Goal: Answer question/provide support: Share knowledge or assist other users

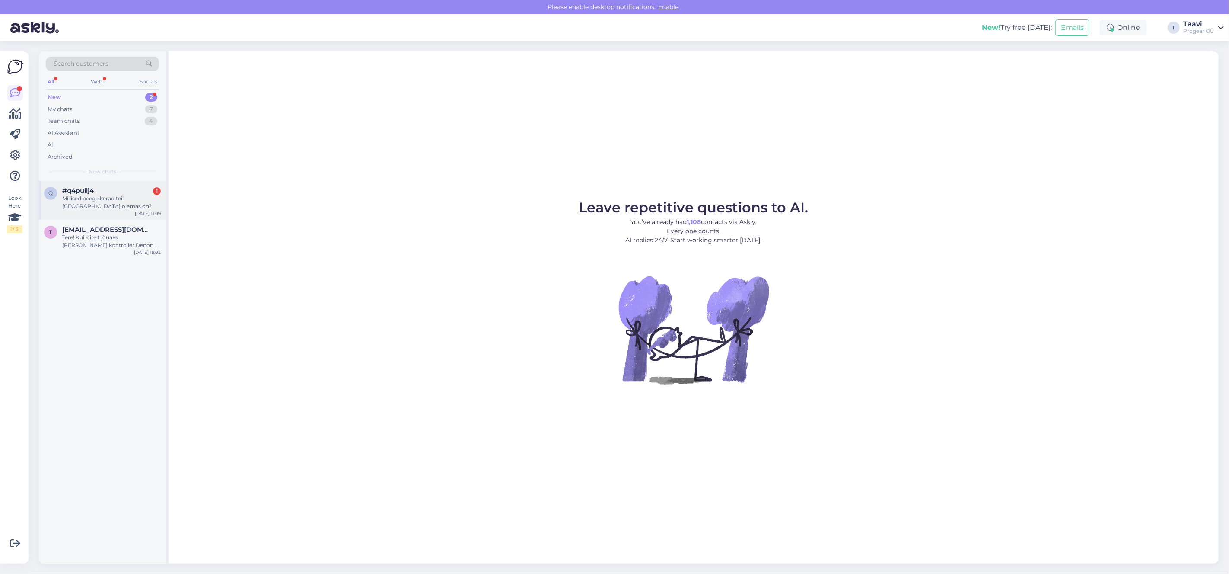
drag, startPoint x: 91, startPoint y: 198, endPoint x: 94, endPoint y: 202, distance: 4.9
click at [92, 199] on div "Millised peegelkerad teil [GEOGRAPHIC_DATA] olemas on?" at bounding box center [111, 202] width 99 height 16
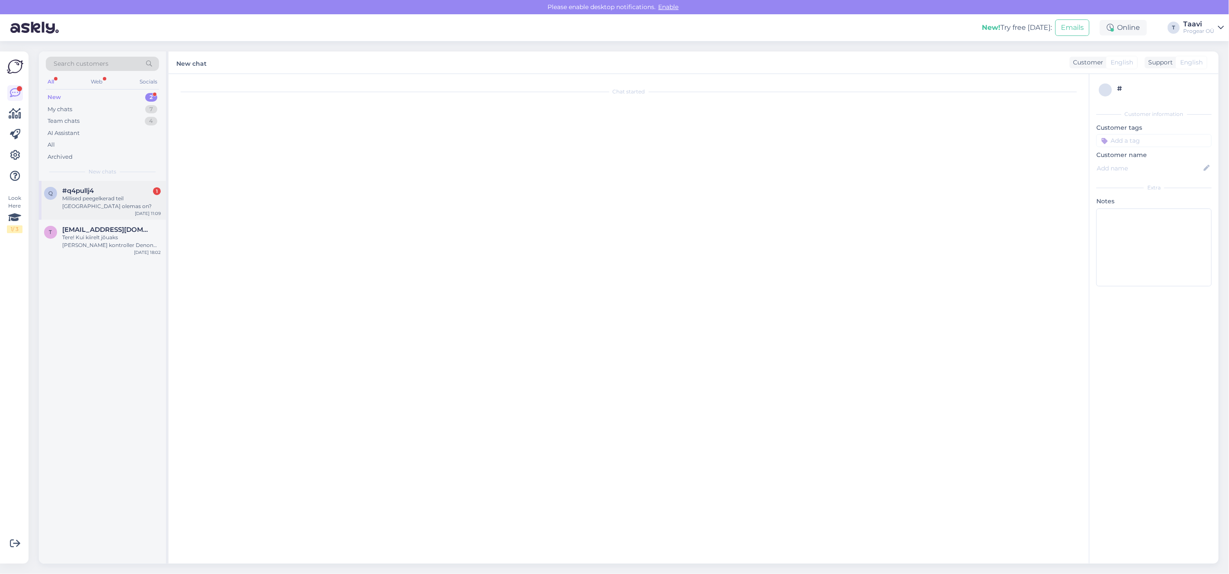
click at [121, 196] on div "Millised peegelkerad teil [GEOGRAPHIC_DATA] olemas on?" at bounding box center [111, 202] width 99 height 16
click at [67, 188] on span "#q4pullj4" at bounding box center [78, 191] width 32 height 8
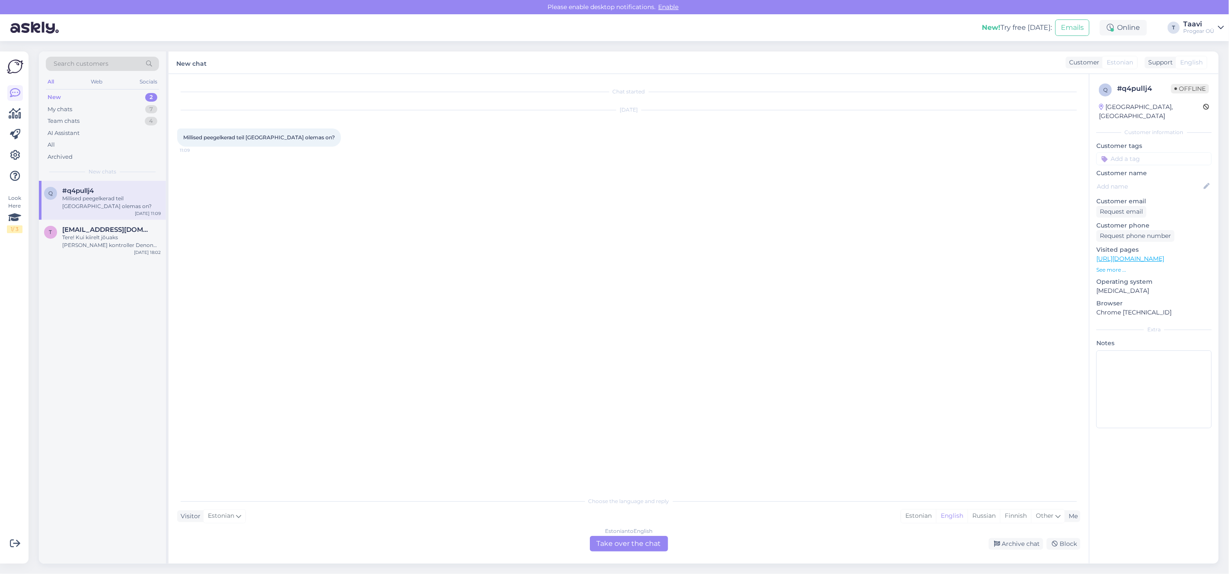
click at [656, 550] on div "Estonian to English Take over the chat" at bounding box center [629, 544] width 78 height 16
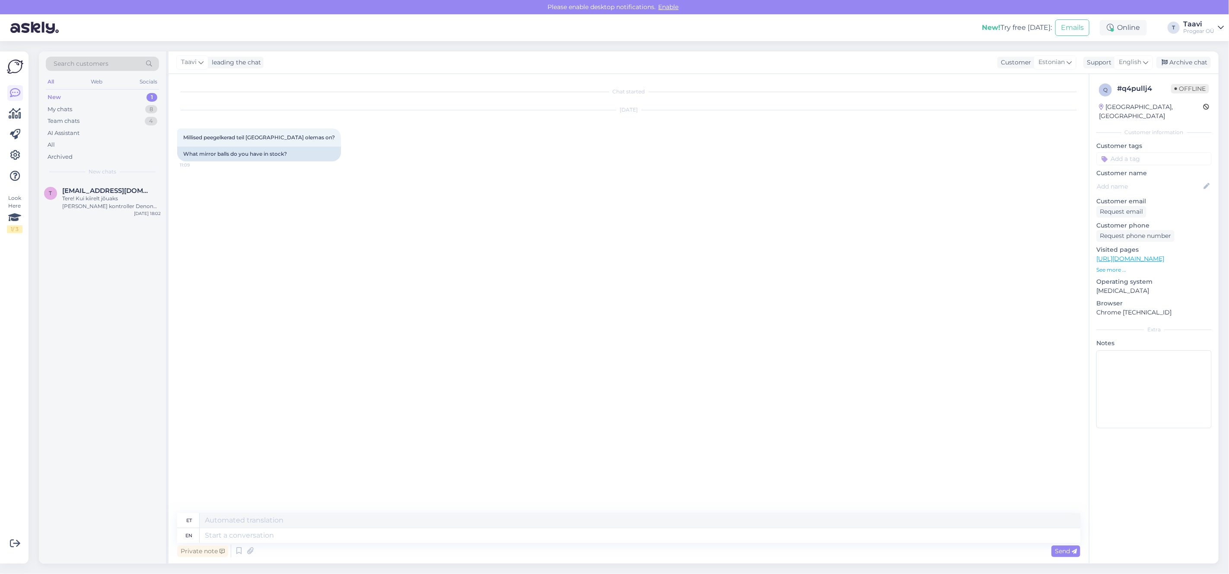
click at [624, 545] on div "Private note Send" at bounding box center [628, 550] width 903 height 16
click at [612, 531] on textarea at bounding box center [640, 535] width 881 height 15
type textarea "Tere"
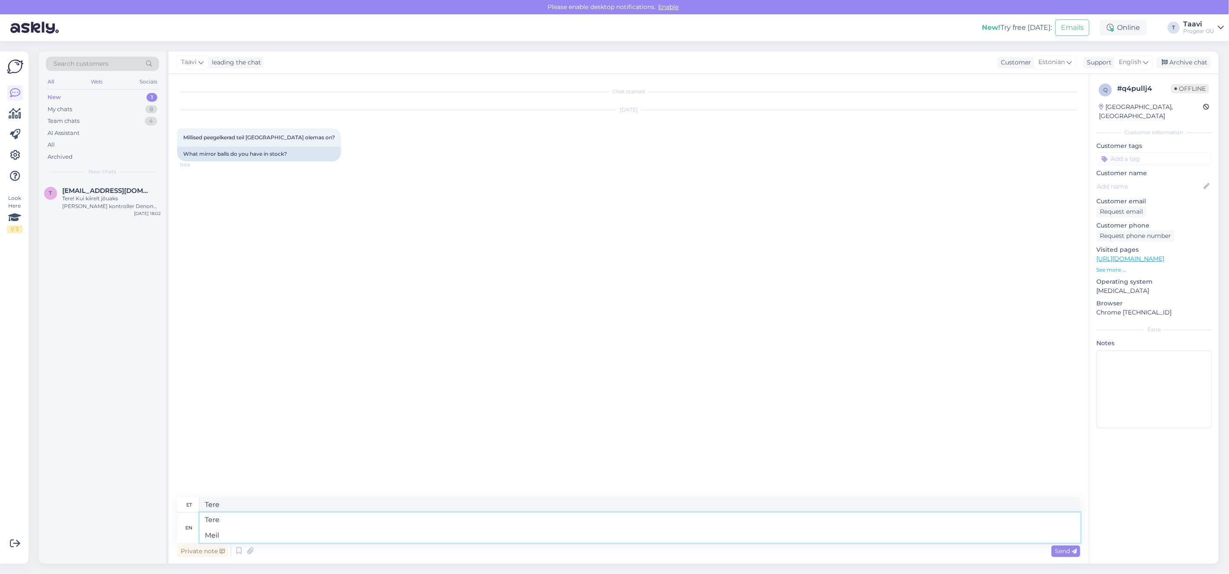
type textarea "Tere Meil"
type textarea "Tere Meil on"
type textarea "Tere Meil ​​on"
type textarea "Tere Meil on 2"
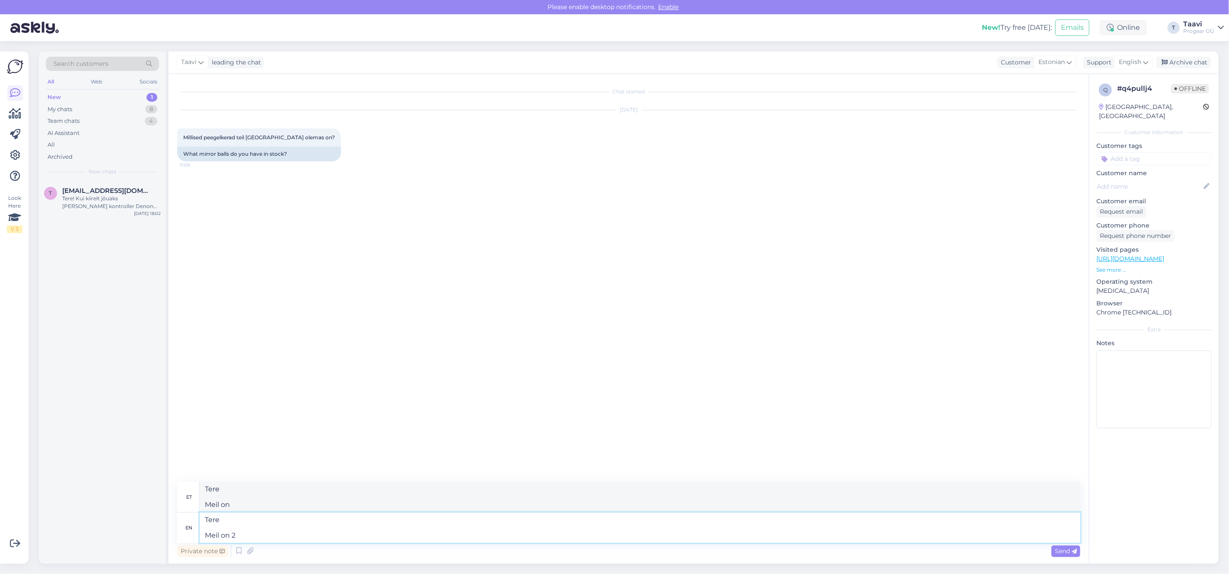
type textarea "Tere Meil ​​2. kohal"
type textarea "Tere Meil on 2 tk"
type textarea "Tere Meil ​​2 [PERSON_NAME]"
paste textarea "[URL][DOMAIN_NAME]"
type textarea "Tere Meil on 2 tk [URL][DOMAIN_NAME]"
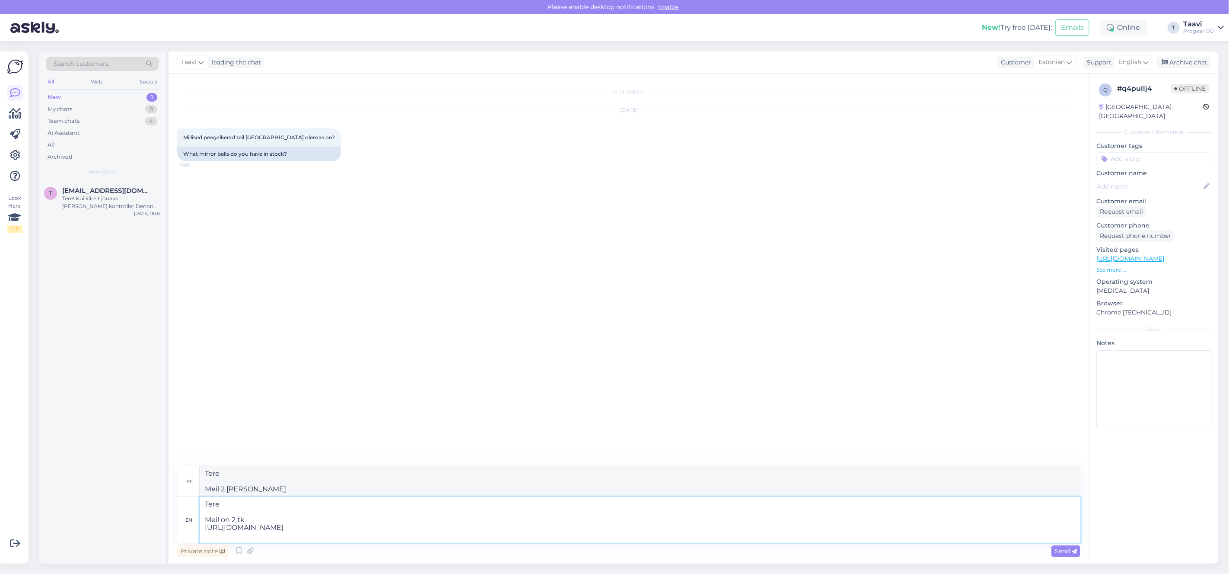
type textarea "Tere Meil ​​on 2 tk [URL][DOMAIN_NAME]"
type textarea "Tere Meil on 2 tk [URL][DOMAIN_NAME] mootoreid"
type textarea "Tere Meil ​​on 2 tk [URL][DOMAIN_NAME] mootoreid"
type textarea "Tere Meil on 2 tk [URL][DOMAIN_NAME] mootoreid kahj"
type textarea "Tere Meil ​​on 2 tk [URL][DOMAIN_NAME] mootoreid ka"
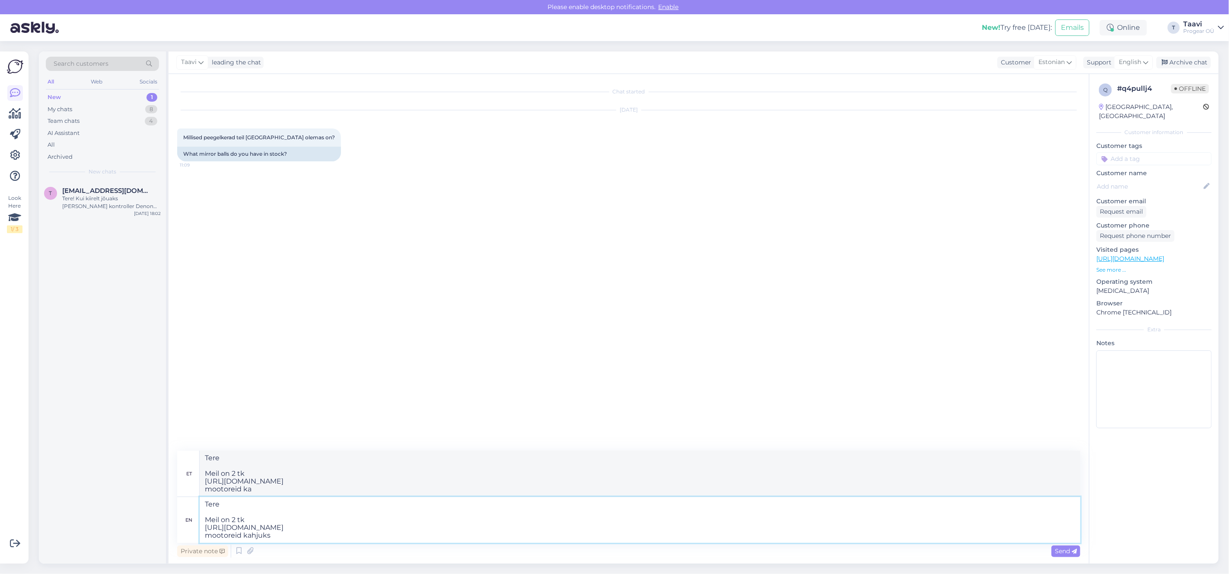
type textarea "Tere Meil on 2 tk [URL][DOMAIN_NAME] mootoreid kahjuks"
type textarea "Tere Meil ​​on 2 tk [URL][DOMAIN_NAME] mootoreid kahjuks"
type textarea "Tere Meil on 2 tk [URL][DOMAIN_NAME] mootoreid kahjuks ei o"
type textarea "Tere Meil ​​on 2 tk [URL][DOMAIN_NAME] mootoreid kahjuks ei"
type textarea "Tere Meil on 2 tk [URL][DOMAIN_NAME] mootoreid kahjuks ei ole k"
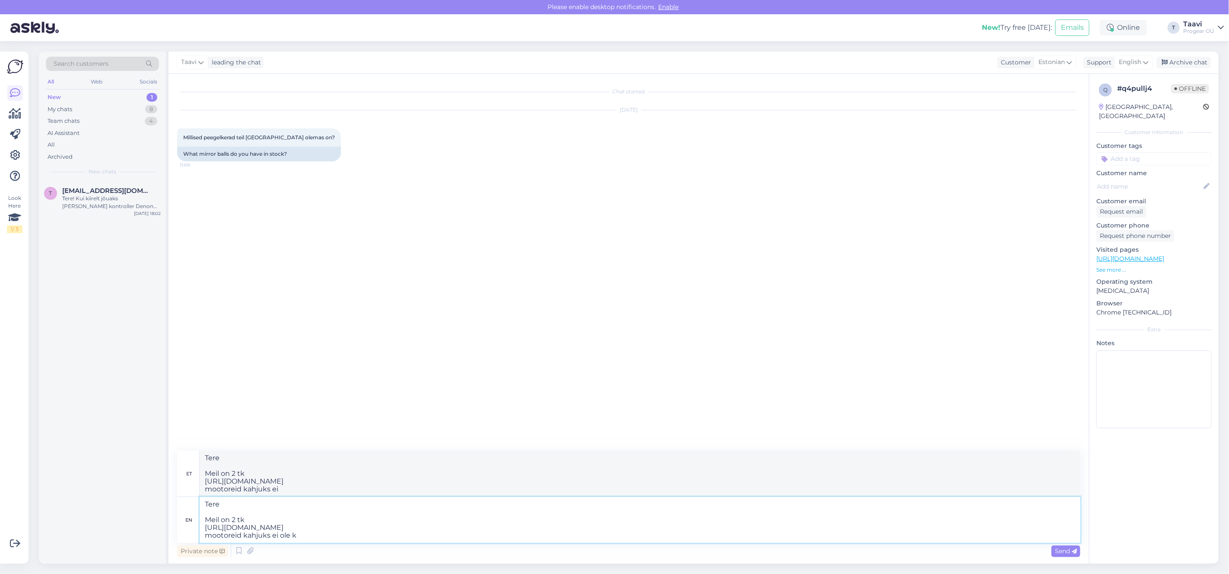
type textarea "Tere Meil ​​on 2 tk [URL][DOMAIN_NAME] mootoreid kahjuks ei ole"
type textarea "Tere Meil on 2 tk [URL][DOMAIN_NAME] mootoreid kahjuks ei [PERSON_NAME]"
type textarea "Tere Meil ​​on 2 tk [URL][DOMAIN_NAME] mootoreid kahjuks ei [PERSON_NAME]"
type textarea "Tere Meil on 2 tk [URL][DOMAIN_NAME] mootoreid kahjuks ei [PERSON_NAME] on"
type textarea "Tere Meil ​​on 2 tk [URL][DOMAIN_NAME] mootoreid kahjuks ei [PERSON_NAME] on"
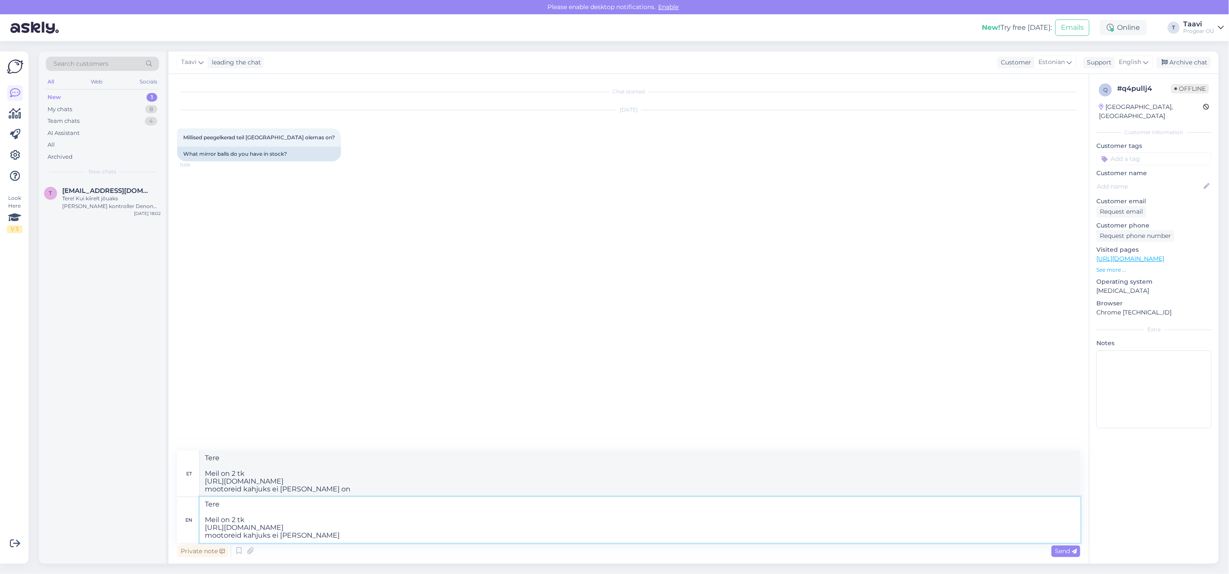
type textarea "Tere Meil on 2 tk [URL][DOMAIN_NAME] mootoreid kahjuks ei ole kuid"
type textarea "Tere Meil ​​on 2 tk [URL][DOMAIN_NAME] mootoreid kahjuks ei [PERSON_NAME]"
type textarea "Tere Meil on 2 tk [URL][DOMAIN_NAME] mootoreid kahjuks ei ole"
type textarea "Tere Meil ​​on 2 tk [URL][DOMAIN_NAME] mootoreid kahjuks ei ole"
type textarea "Tere Meil on 2 tk [URL][DOMAIN_NAME] mootoreid kahjuks ei ole."
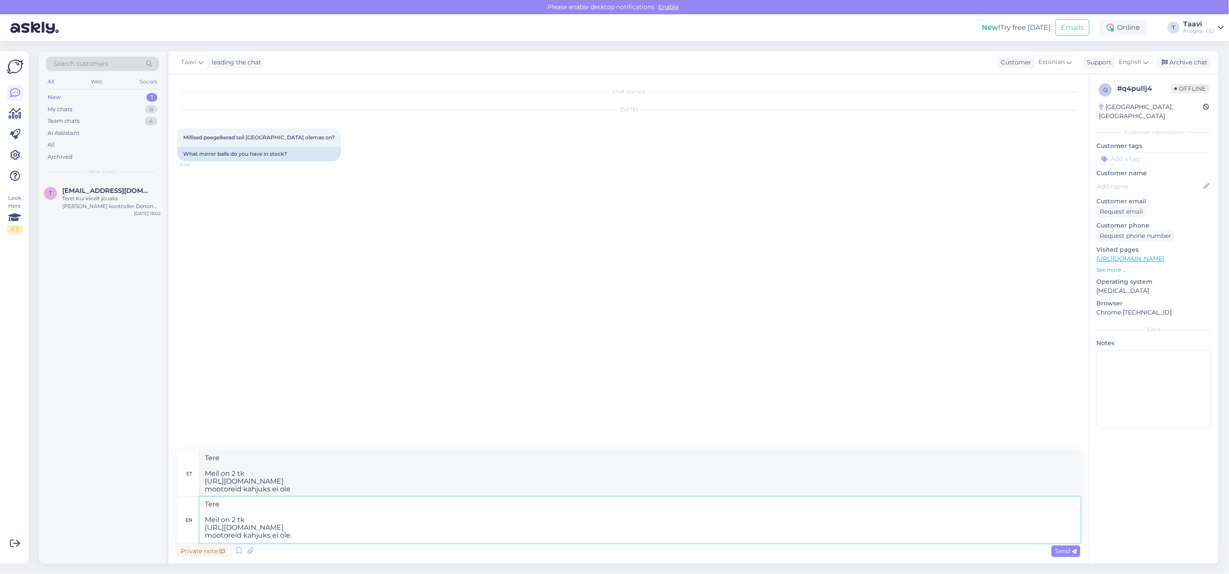
type textarea "Tere Meil ​​on 2 tk [URL][DOMAIN_NAME] mootoreid kahjuks ei ole."
type textarea "Tere Meil on 2 tk [URL][DOMAIN_NAME] mootoreid kahjuks ei ole. aga"
type textarea "Tere Meil ​​on 2 tk [URL][DOMAIN_NAME] mootoreid kahjuks ei ole. aga"
type textarea "Tere Meil on 2 tk [URL][DOMAIN_NAME] mootoreid kahjuks ei ole."
type textarea "Tere Meil ​​on 2 tk [URL][DOMAIN_NAME] mootoreid kahjuks ei ole."
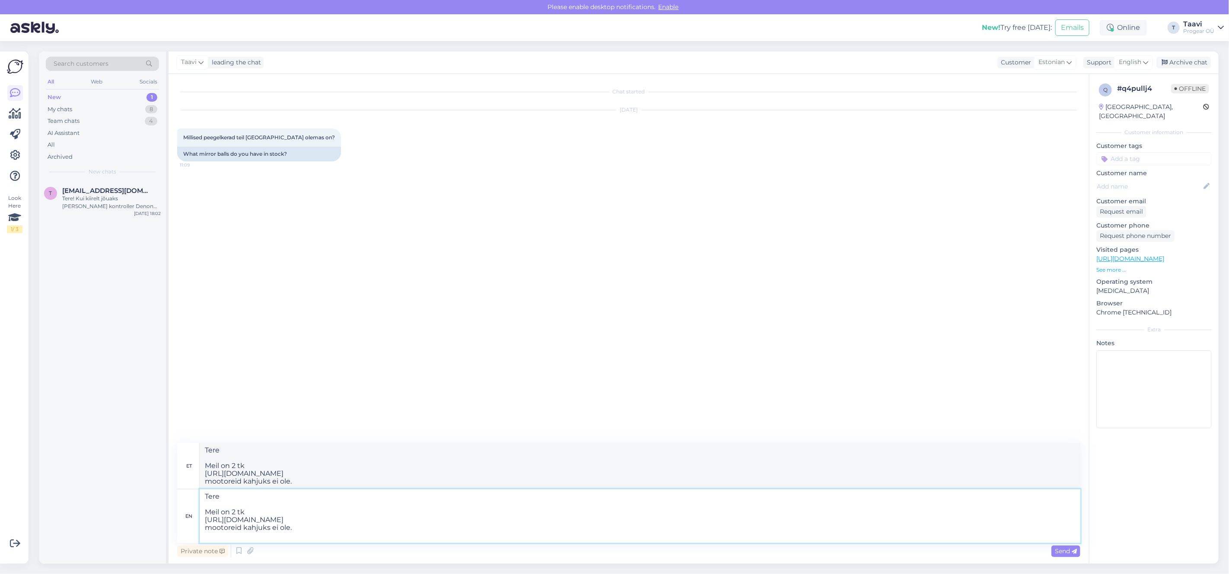
paste textarea "[URL][DOMAIN_NAME]"
type textarea "Tere Meil on 2 tk [URL][DOMAIN_NAME] mootoreid kahjuks ei ole. [URL][DOMAIN_NAM…"
type textarea "Tere Meil ​​on 2 tk [URL][DOMAIN_NAME] mootoreid kahjuks ei ole. [URL][DOMAIN_N…"
click at [416, 532] on textarea "Tere Meil on 2 tk [URL][DOMAIN_NAME] mootoreid kahjuks ei ole. [URL][DOMAIN_NAM…" at bounding box center [640, 511] width 881 height 61
click at [406, 532] on textarea "Tere Meil on 2 tk [URL][DOMAIN_NAME] mootoreid kahjuks ei ole. [URL][DOMAIN_NAM…" at bounding box center [640, 511] width 881 height 61
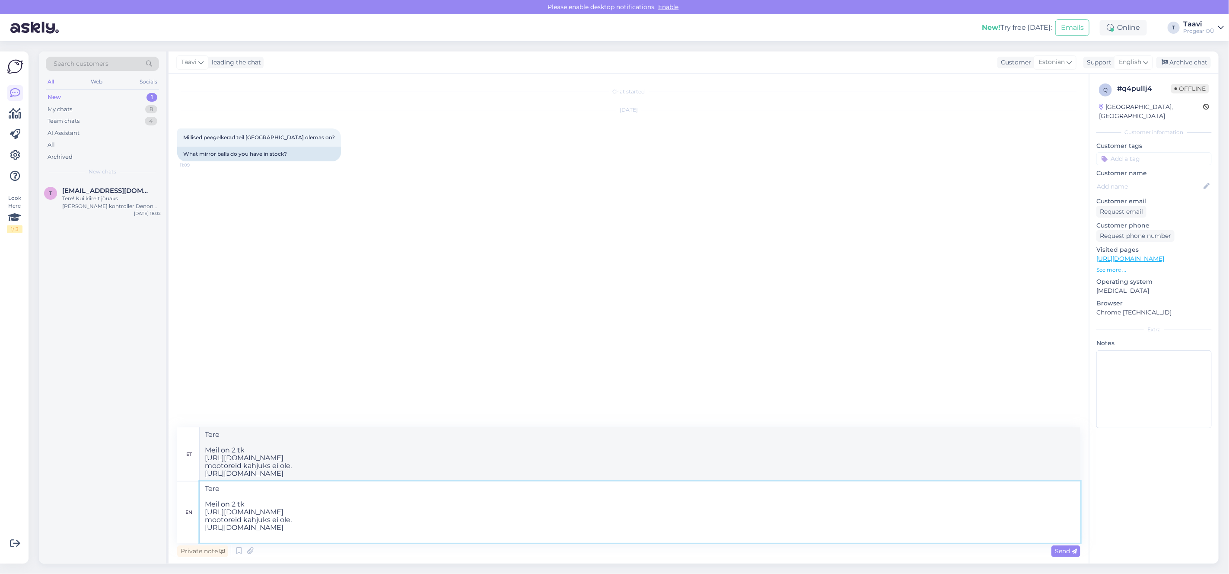
paste textarea "[URL][DOMAIN_NAME]"
type textarea "Tere Meil on 2 tk [URL][DOMAIN_NAME] mootoreid kahjuks ei ole. [URL][DOMAIN_NAM…"
type textarea "Tere Meil ​​on 2 tk [URL][DOMAIN_NAME] mootoreid kahjuks ei ole. [URL][DOMAIN_N…"
click at [376, 547] on div "Private note Send" at bounding box center [628, 550] width 903 height 16
click at [401, 538] on textarea "Tere Meil on 2 tk [URL][DOMAIN_NAME] mootoreid kahjuks ei ole. [URL][DOMAIN_NAM…" at bounding box center [640, 511] width 881 height 61
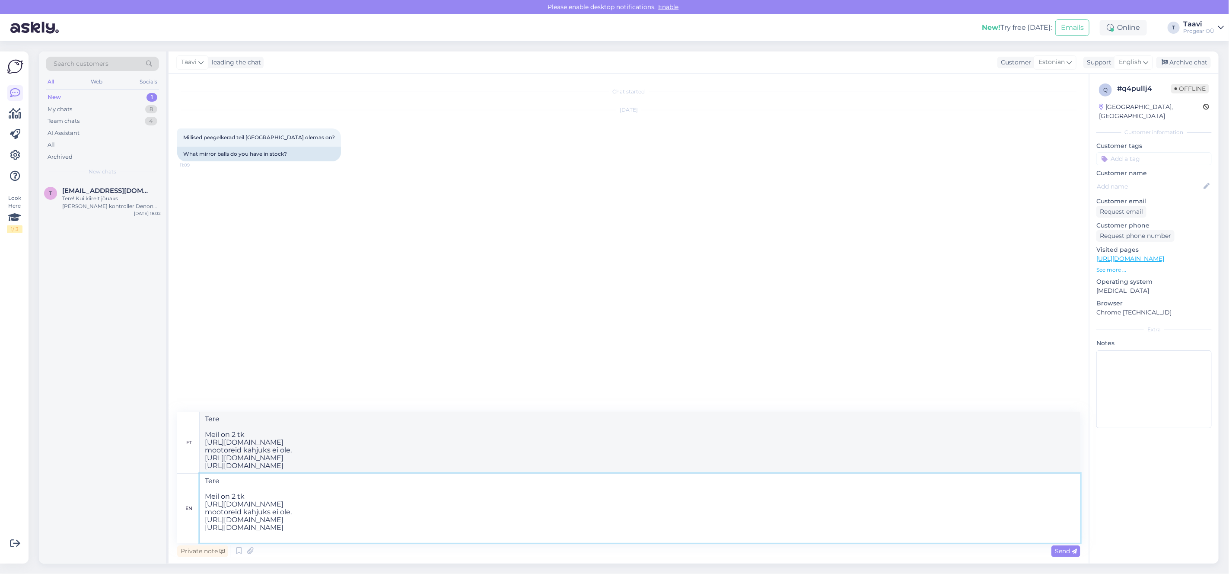
click at [316, 513] on textarea "Tere Meil on 2 tk [URL][DOMAIN_NAME] mootoreid kahjuks ei ole. [URL][DOMAIN_NAM…" at bounding box center [640, 507] width 881 height 69
type textarea "Tere Meil on 2 tk [URL][DOMAIN_NAME] mootoreid kahjuks ei ole. [URL][DOMAIN_NAM…"
type textarea "Tere Meil ​​on 2 tk [URL][DOMAIN_NAME] mootoreid kahjuks ei ole. [URL][DOMAIN_N…"
type textarea "Tere Meil on 2 tk [URL][DOMAIN_NAME] mootoreid kahjuks ei ole. peegelkerale val…"
type textarea "Tere Meil ​​on 2 tk [URL][DOMAIN_NAME] mootoreid kahjuks ei ole. peegelkerale v…"
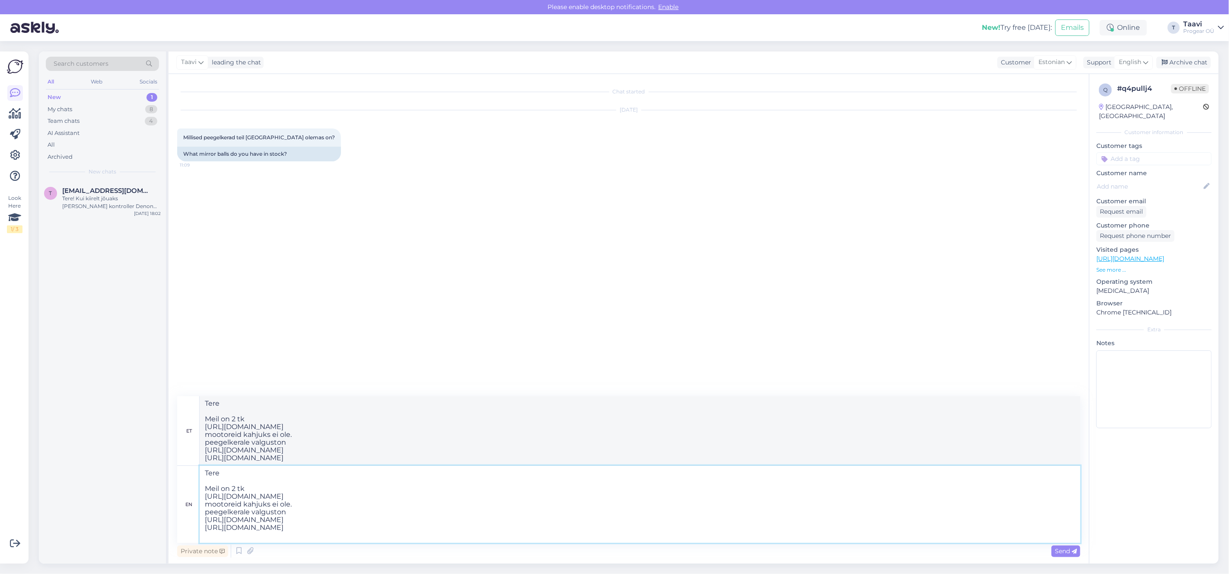
type textarea "Tere Meil on 2 tk [URL][DOMAIN_NAME] mootoreid kahjuks ei ole. peegelkerale val…"
type textarea "Tere Meil ​​on 2 tk [URL][DOMAIN_NAME] mootoreid kahjuks ei ole. peegelkerale v…"
type textarea "Tere Meil on 2 tk [URL][DOMAIN_NAME] mootoreid kahjuks ei ole. peegelkerale val…"
click at [1065, 550] on span "Send" at bounding box center [1066, 551] width 22 height 8
